Goal: Information Seeking & Learning: Learn about a topic

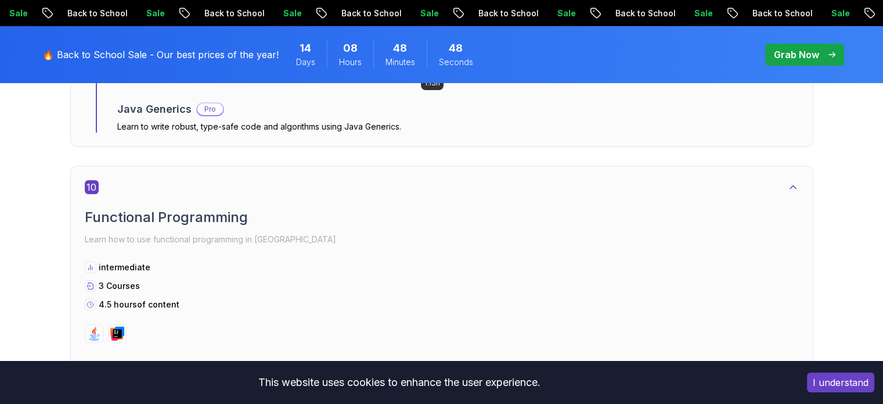
scroll to position [4062, 0]
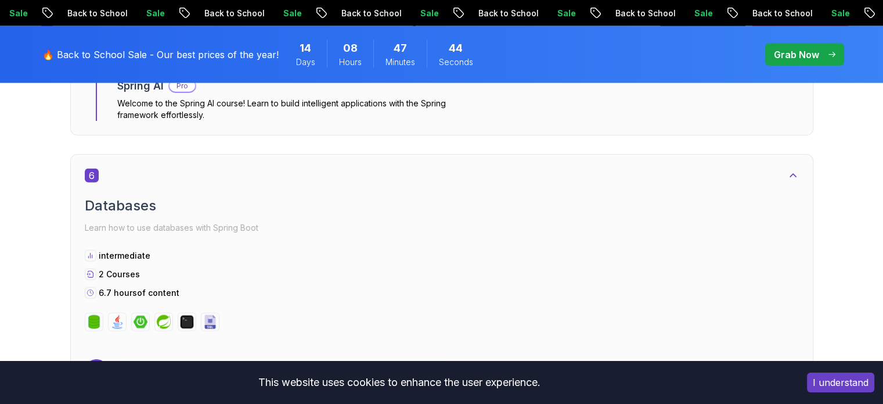
scroll to position [2699, 0]
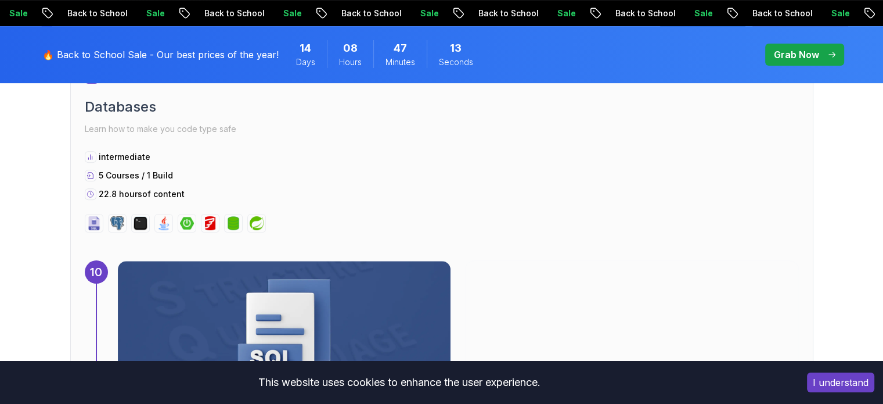
scroll to position [4826, 0]
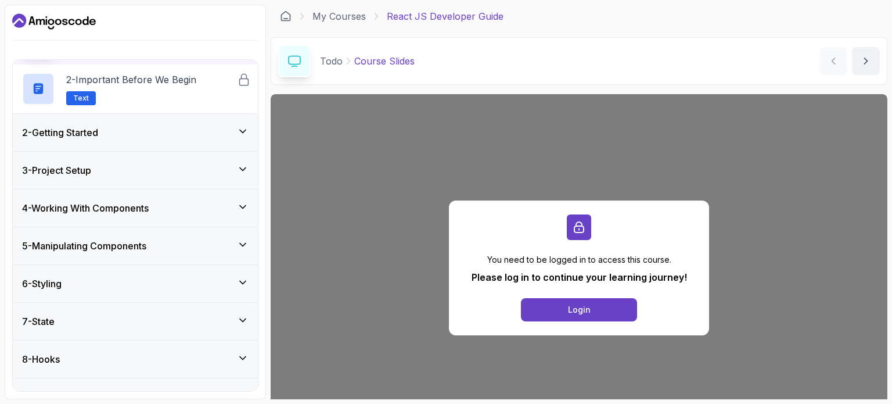
scroll to position [83, 0]
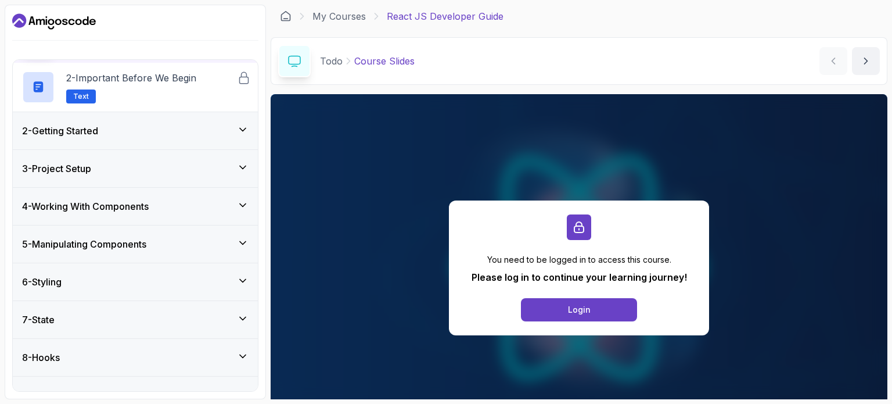
click at [226, 161] on div "3 - Project Setup" at bounding box center [135, 168] width 226 height 14
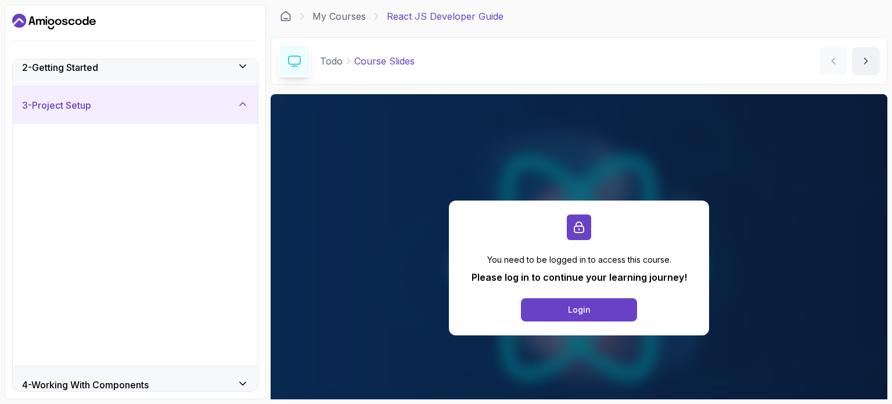
scroll to position [49, 0]
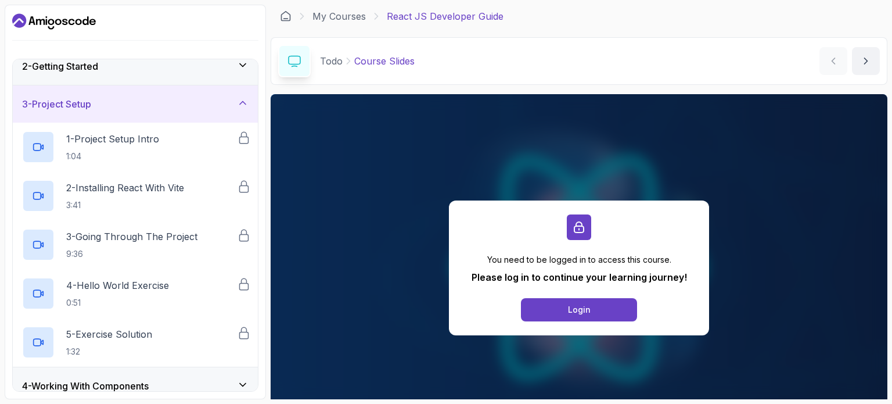
click at [203, 107] on div "3 - Project Setup" at bounding box center [135, 104] width 226 height 14
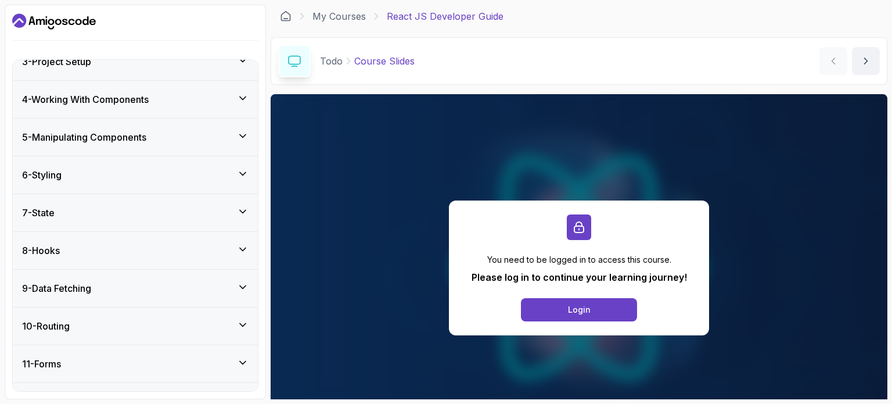
scroll to position [93, 0]
click at [200, 136] on div "5 - Manipulating Components" at bounding box center [135, 136] width 226 height 14
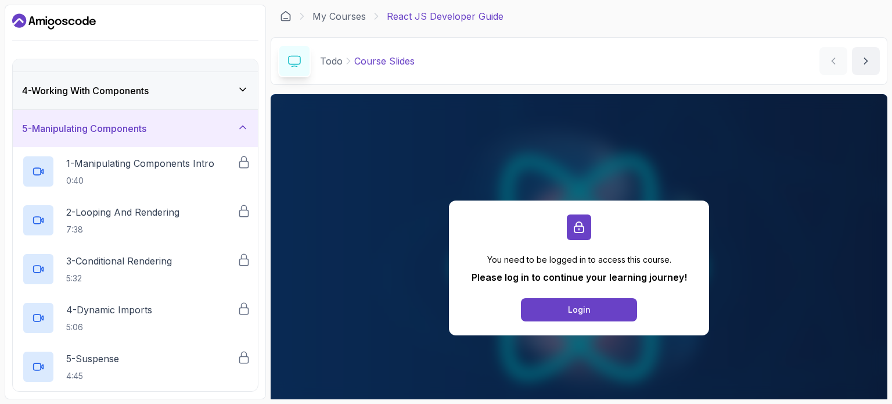
scroll to position [100, 0]
click at [200, 136] on div "5 - Manipulating Components" at bounding box center [135, 128] width 245 height 37
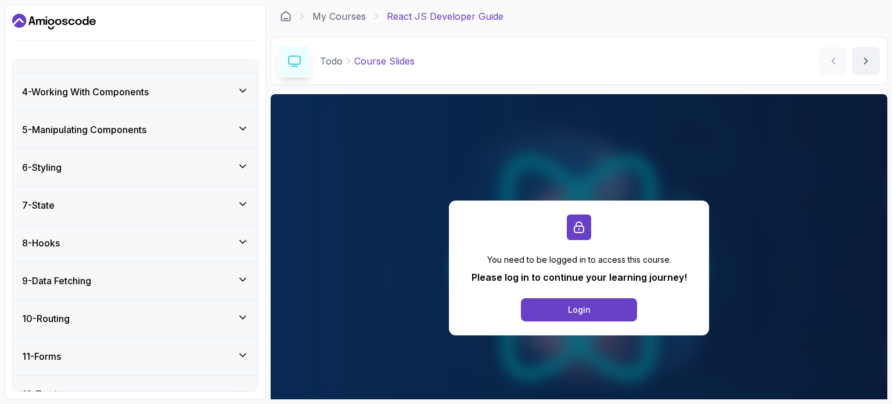
click at [193, 90] on div "4 - Working With Components" at bounding box center [135, 92] width 226 height 14
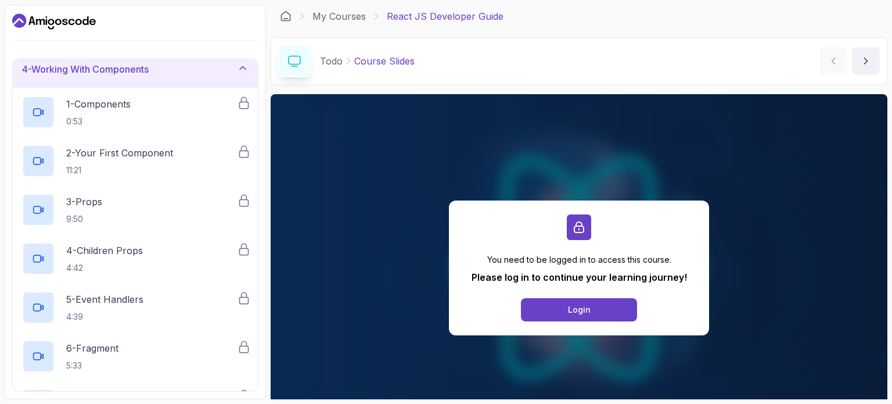
scroll to position [111, 0]
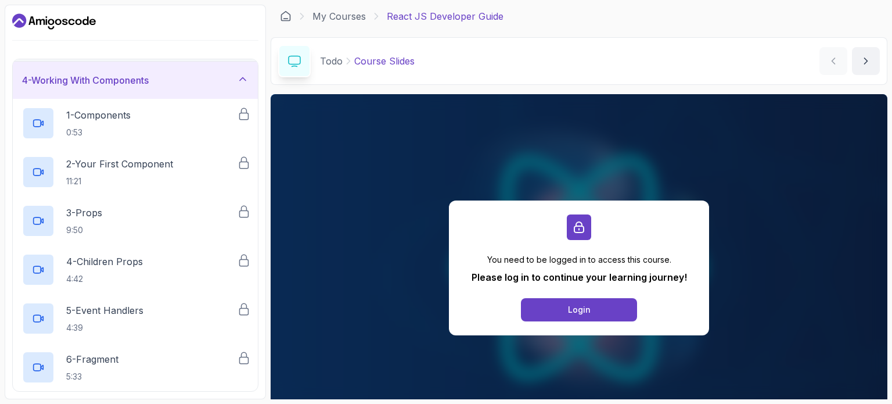
click at [193, 90] on div "4 - Working With Components" at bounding box center [135, 80] width 245 height 37
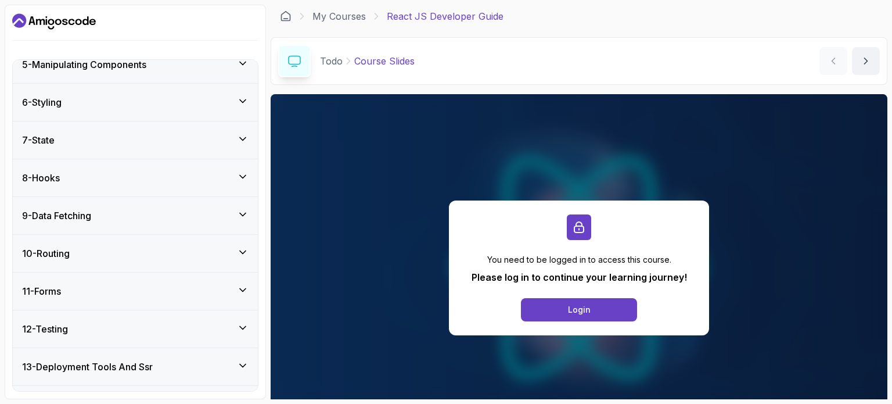
scroll to position [170, 0]
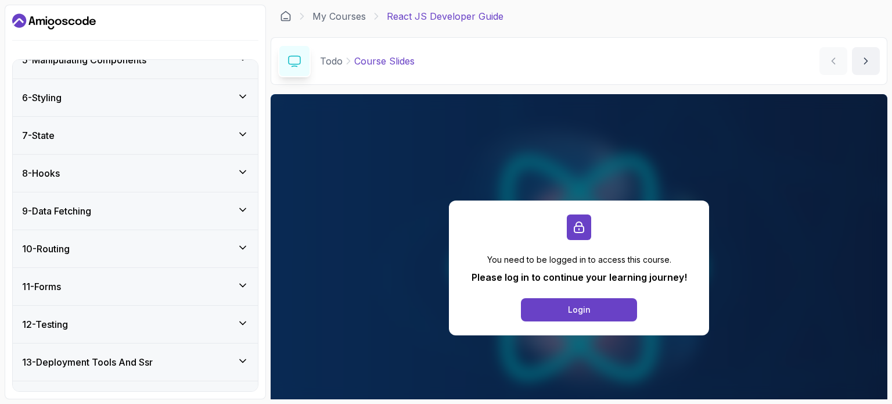
click at [193, 91] on div "6 - Styling" at bounding box center [135, 98] width 226 height 14
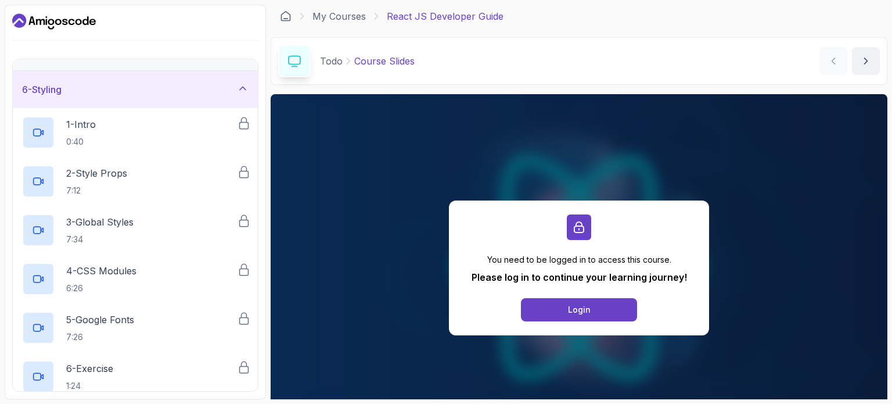
scroll to position [174, 0]
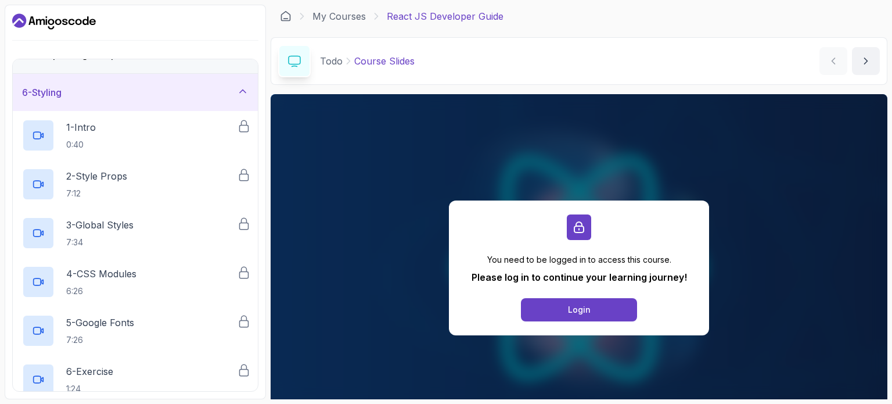
click at [193, 90] on div "6 - Styling" at bounding box center [135, 92] width 226 height 14
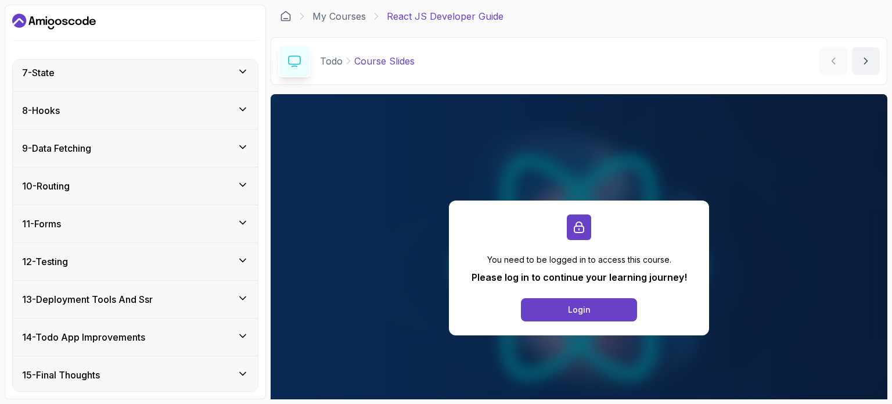
scroll to position [232, 0]
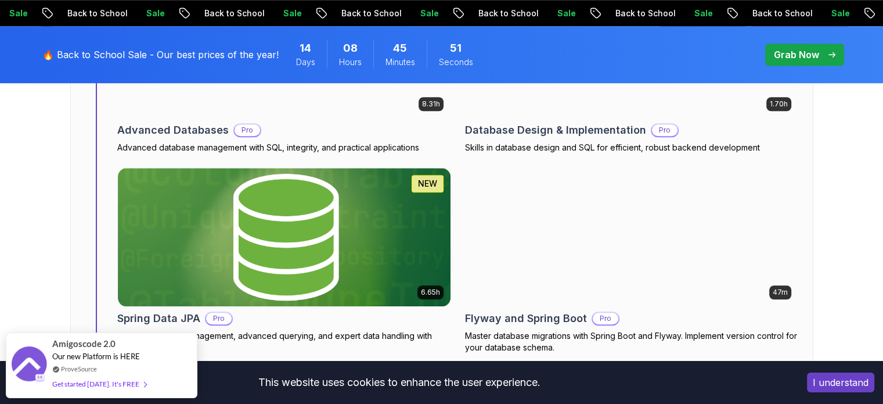
scroll to position [5318, 0]
